Goal: Contribute content: Add original content to the website for others to see

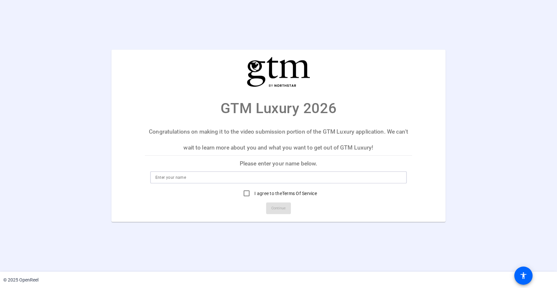
click at [223, 181] on input at bounding box center [278, 178] width 246 height 8
type input "l"
type input "[PERSON_NAME]"
click at [245, 195] on input "I agree to the Terms Of Service" at bounding box center [246, 193] width 13 height 13
checkbox input "true"
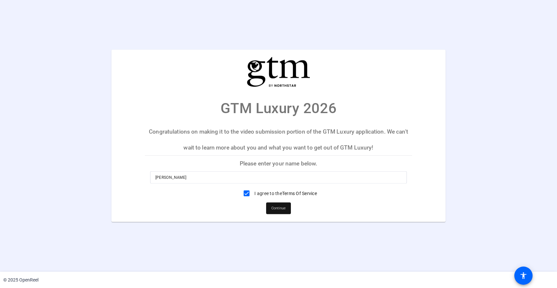
click at [282, 204] on span "Continue" at bounding box center [278, 209] width 14 height 10
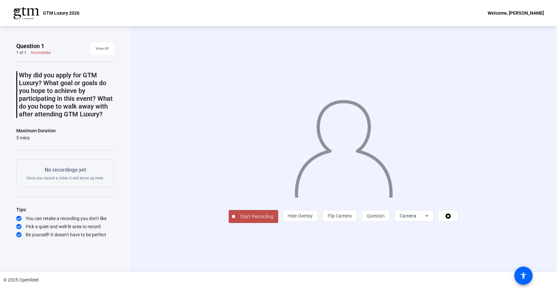
click at [263, 216] on span "Start Recording" at bounding box center [256, 216] width 43 height 7
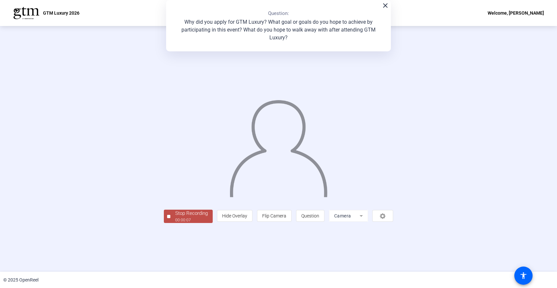
click at [193, 216] on div "Stop Recording" at bounding box center [191, 213] width 33 height 7
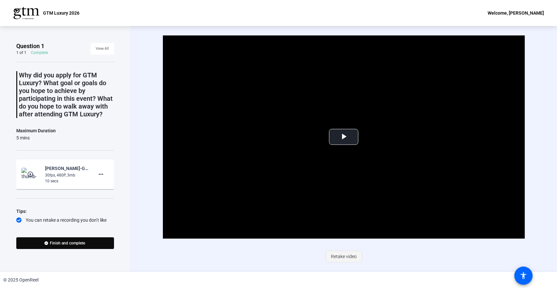
click at [346, 257] on span "Retake video" at bounding box center [344, 257] width 26 height 12
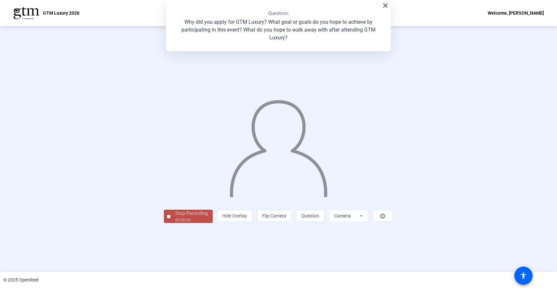
click at [175, 217] on div "Stop Recording" at bounding box center [191, 213] width 33 height 7
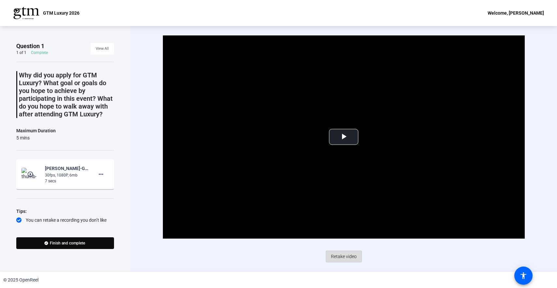
click at [342, 255] on span "Retake video" at bounding box center [344, 257] width 26 height 12
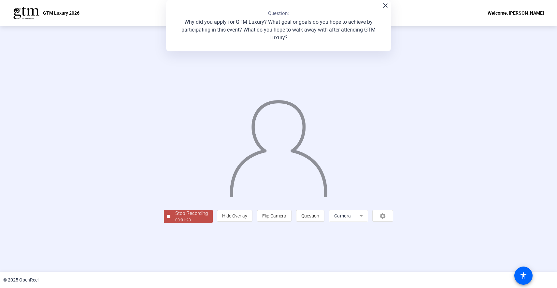
click at [175, 217] on div "Stop Recording" at bounding box center [191, 213] width 33 height 7
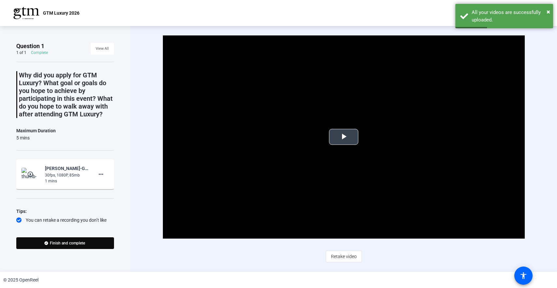
click at [343, 137] on span "Video Player" at bounding box center [343, 137] width 0 height 0
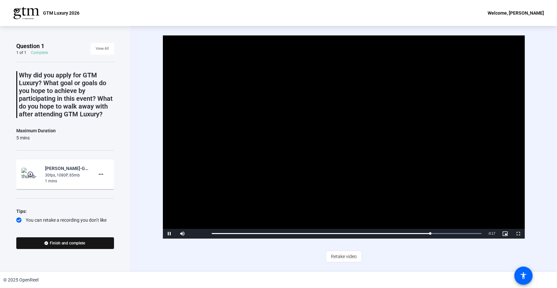
click at [82, 244] on span "Finish and complete" at bounding box center [67, 243] width 35 height 5
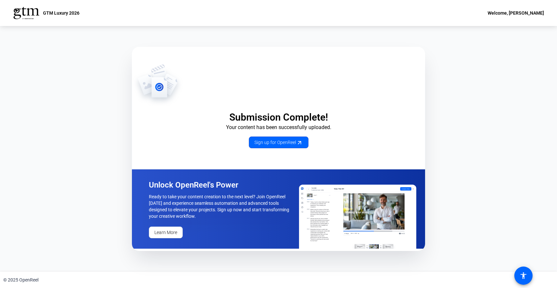
click at [360, 143] on div "Submission Complete! Your content has been successfully uploaded. Sign up for O…" at bounding box center [278, 106] width 293 height 85
